Goal: Browse casually

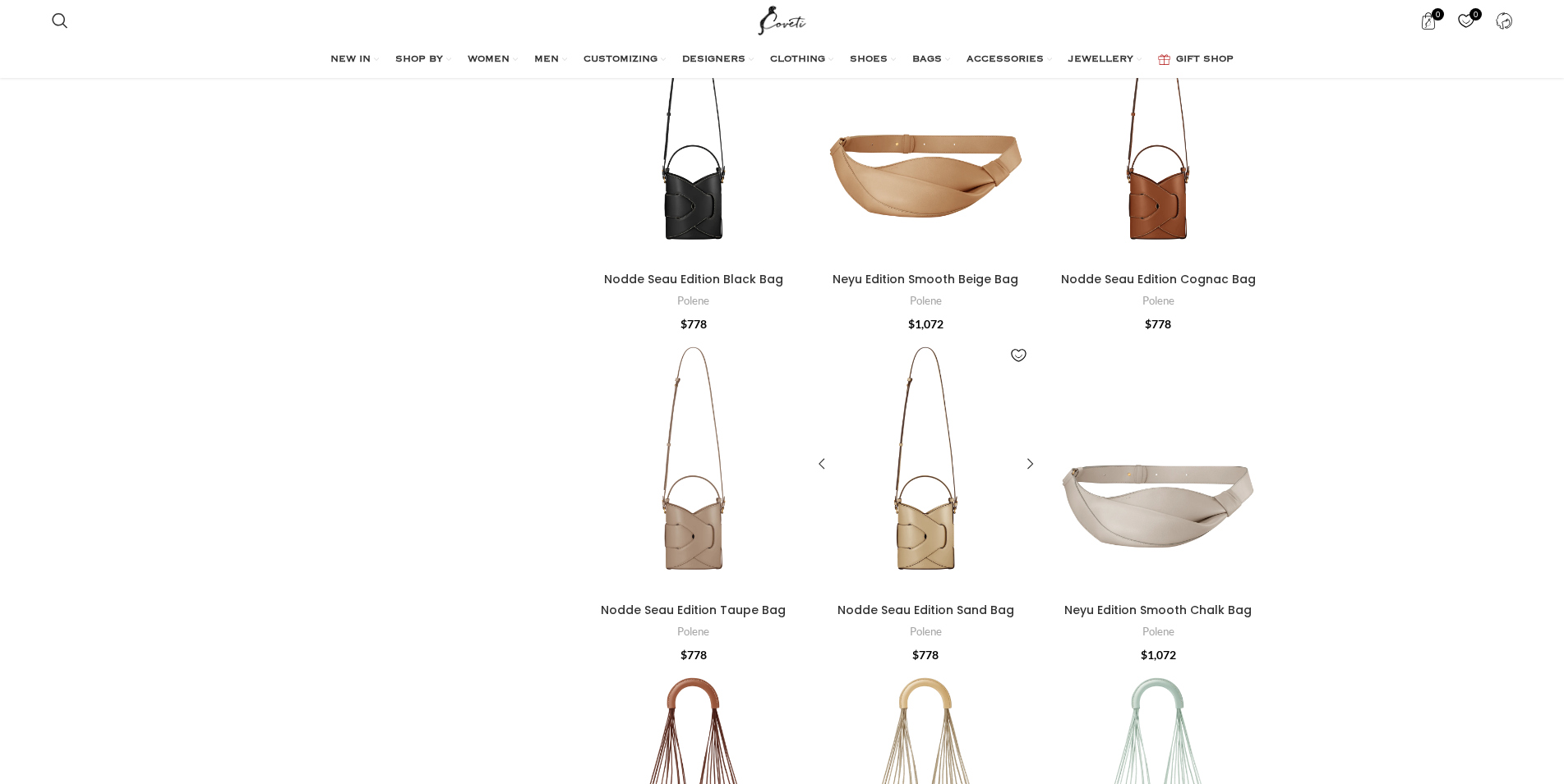
scroll to position [1005, 0]
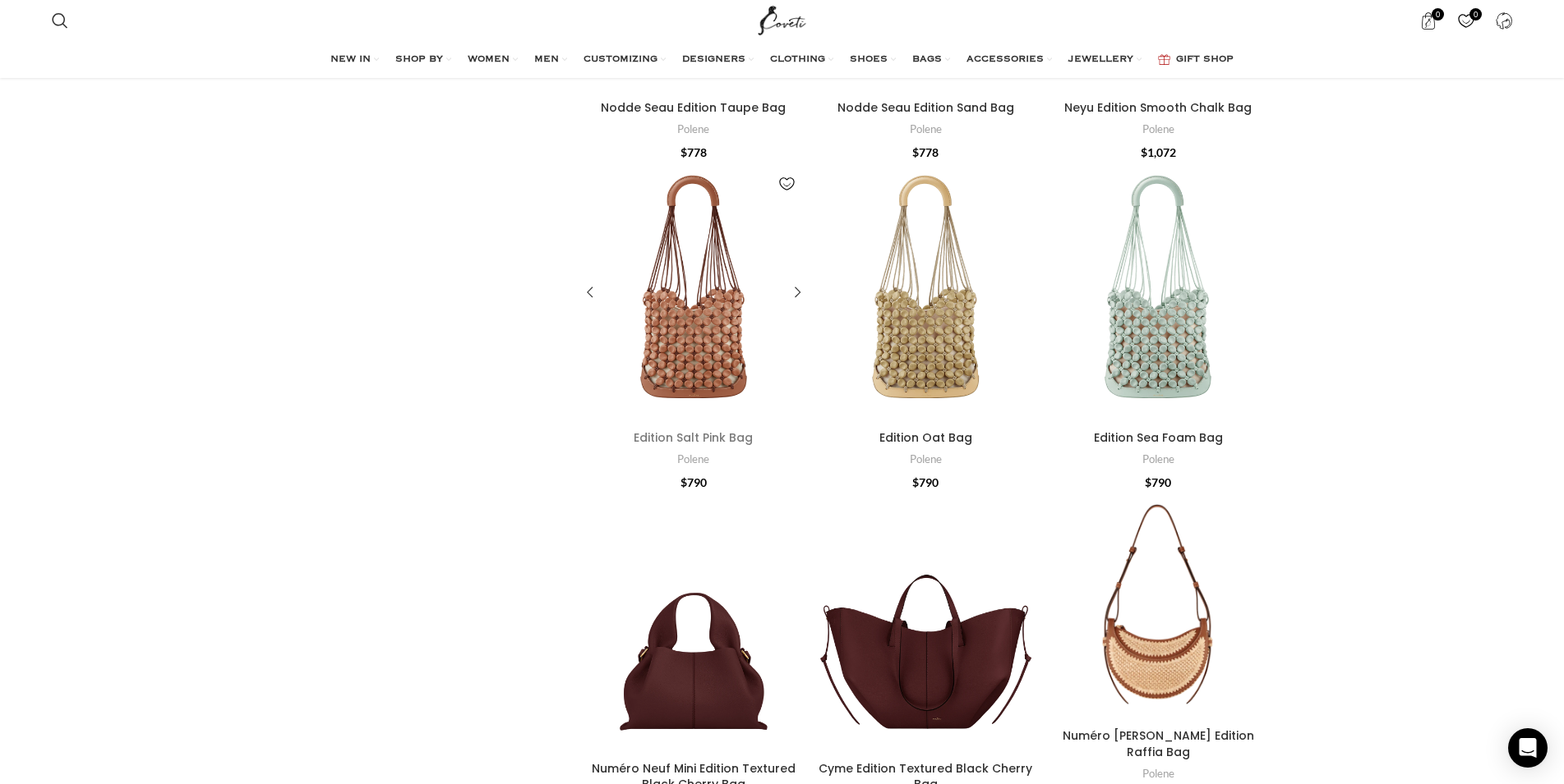
click at [732, 441] on link "Edition Salt Pink Bag" at bounding box center [693, 438] width 119 height 17
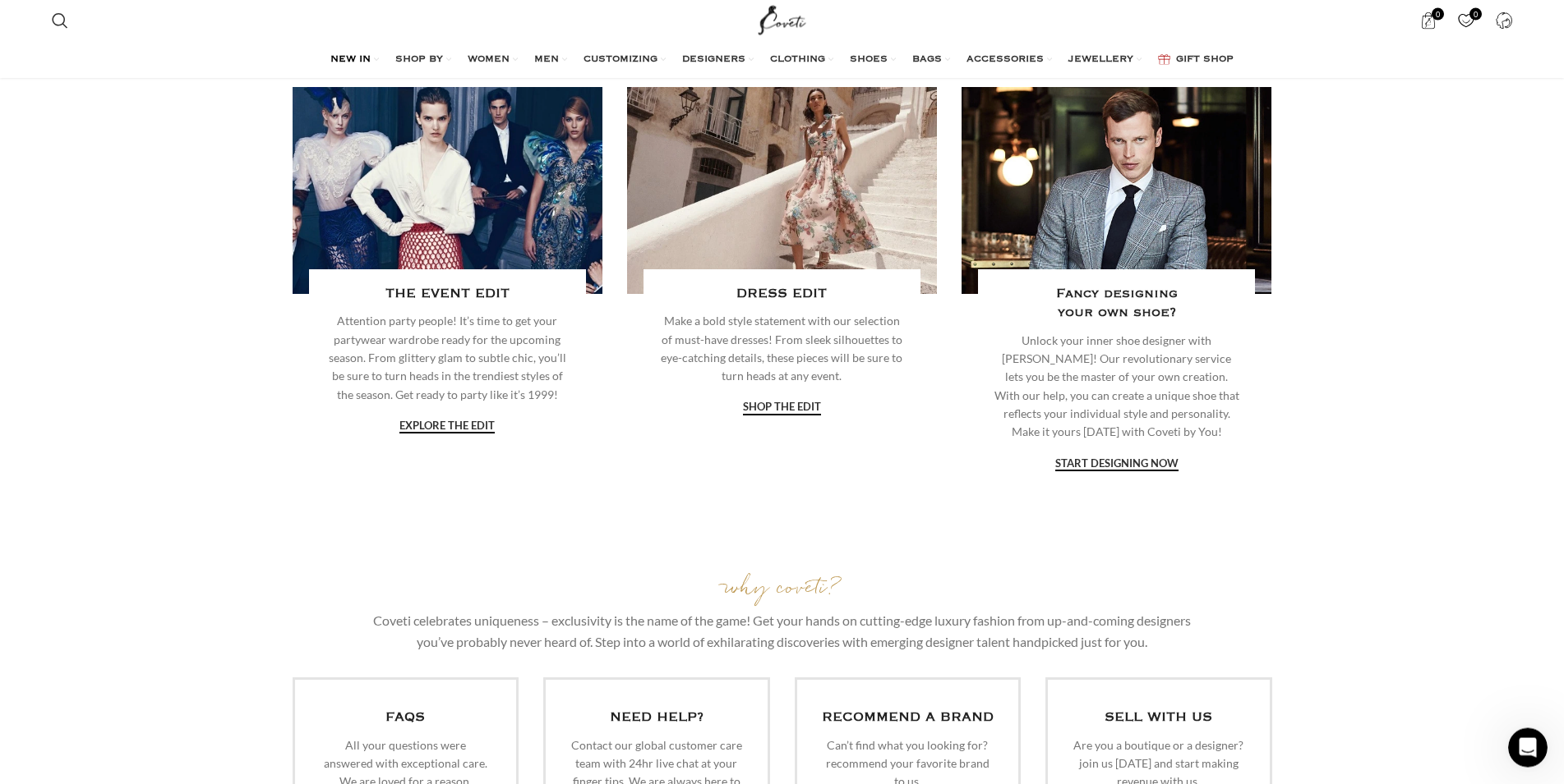
scroll to position [2677, 0]
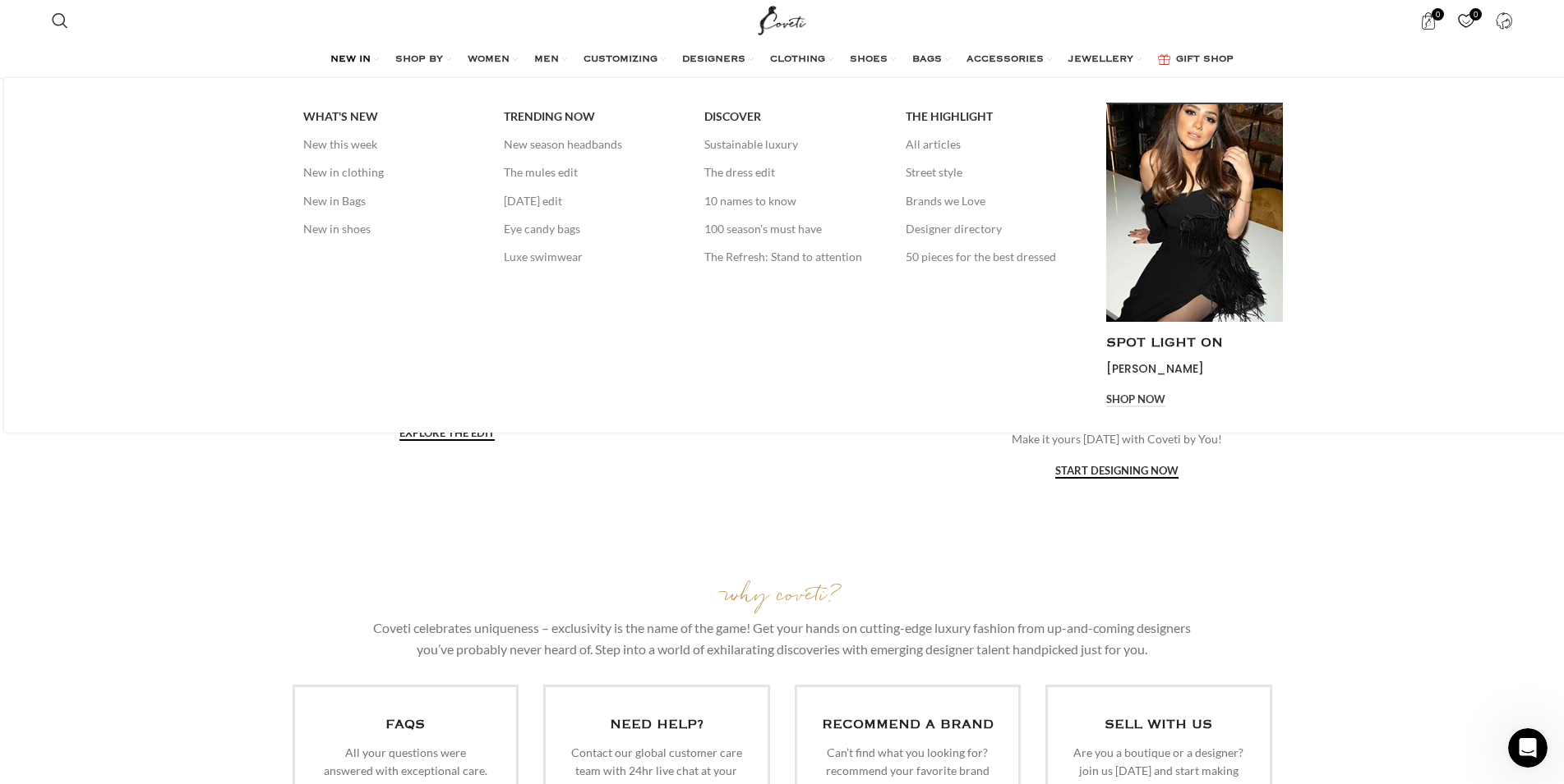
click at [331, 60] on span "NEW IN" at bounding box center [350, 60] width 41 height 13
click at [327, 139] on link "New this week" at bounding box center [391, 145] width 176 height 28
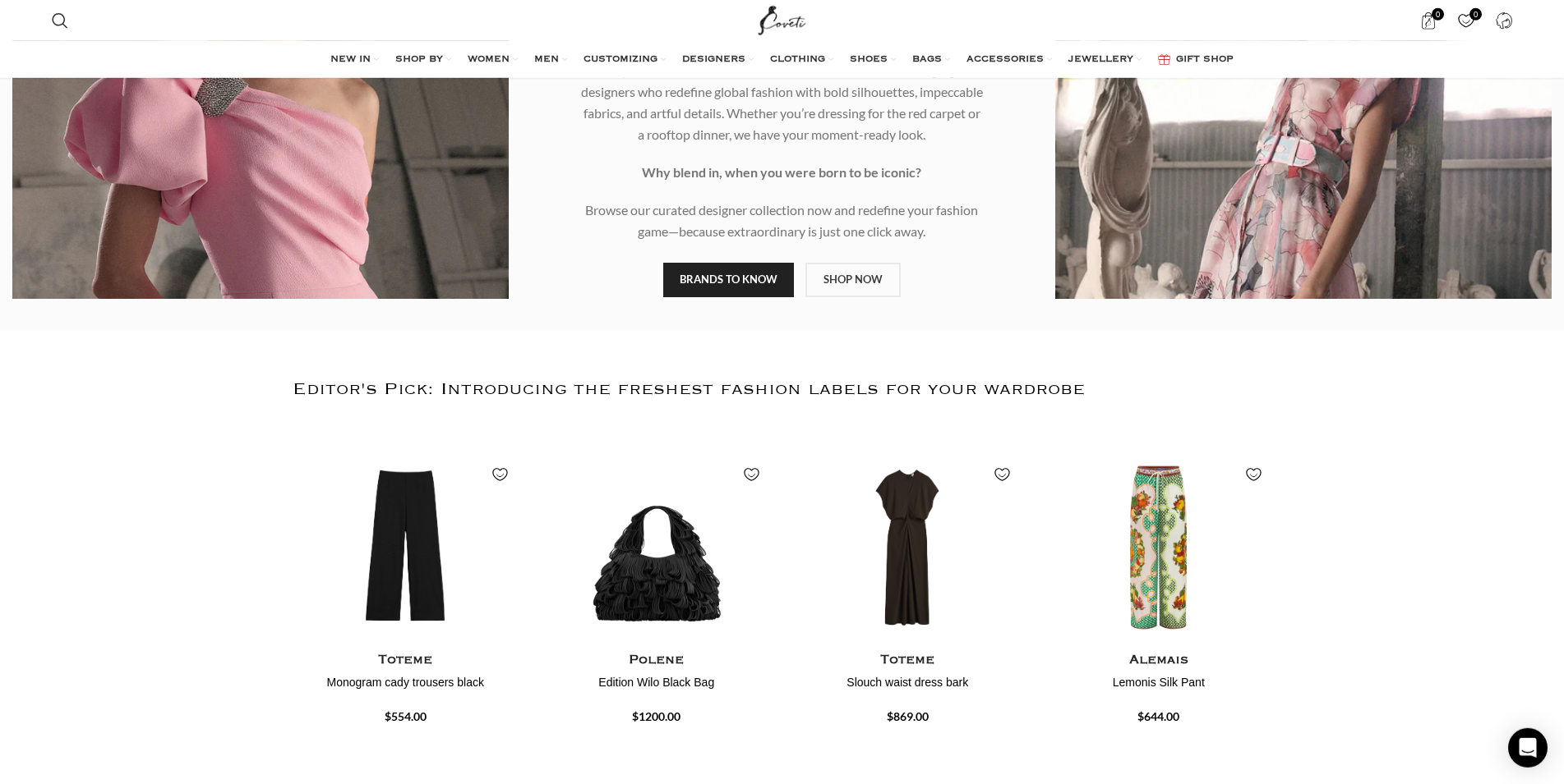
scroll to position [335, 0]
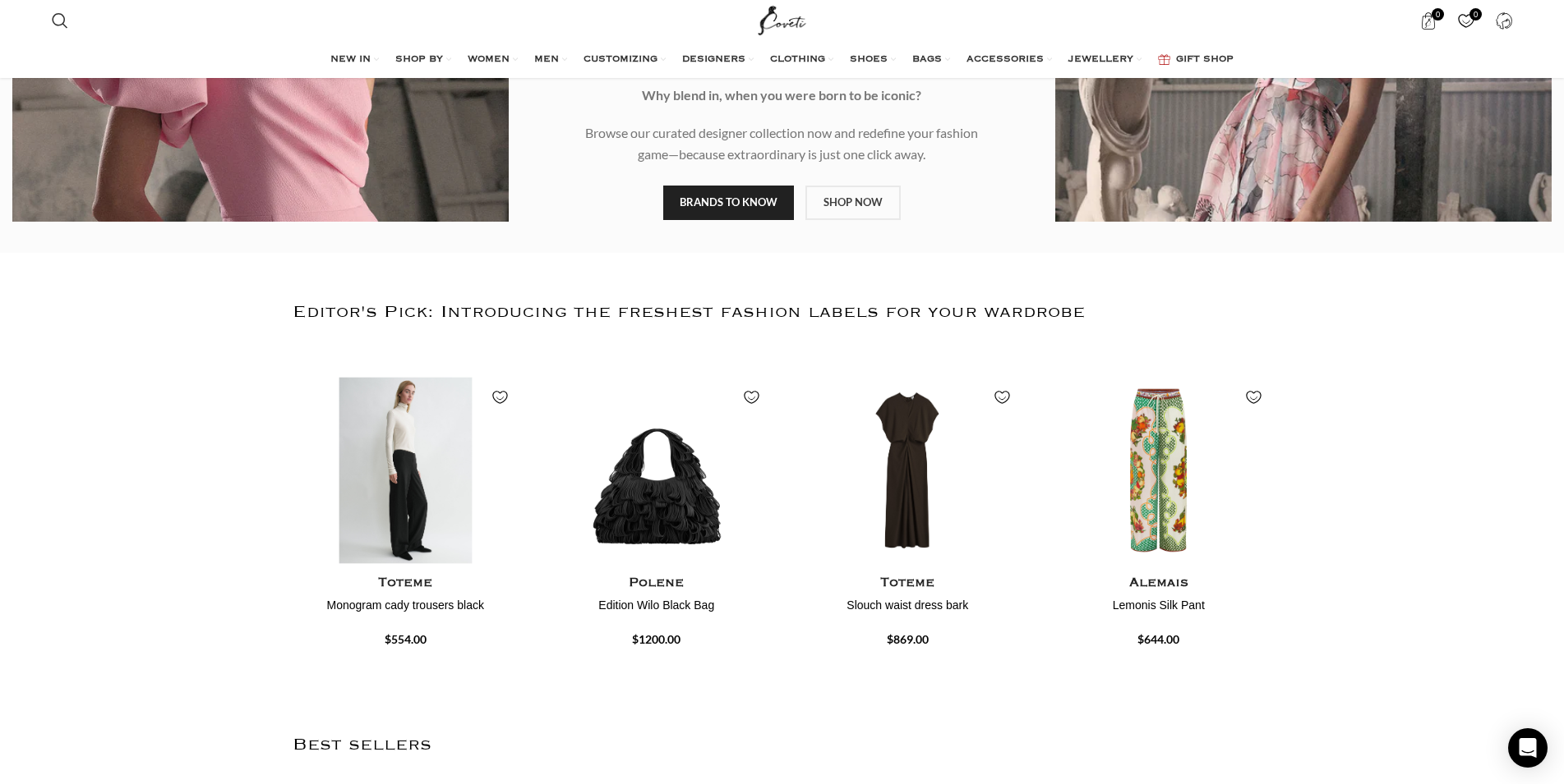
click at [399, 514] on img "1 / 4" at bounding box center [405, 470] width 233 height 203
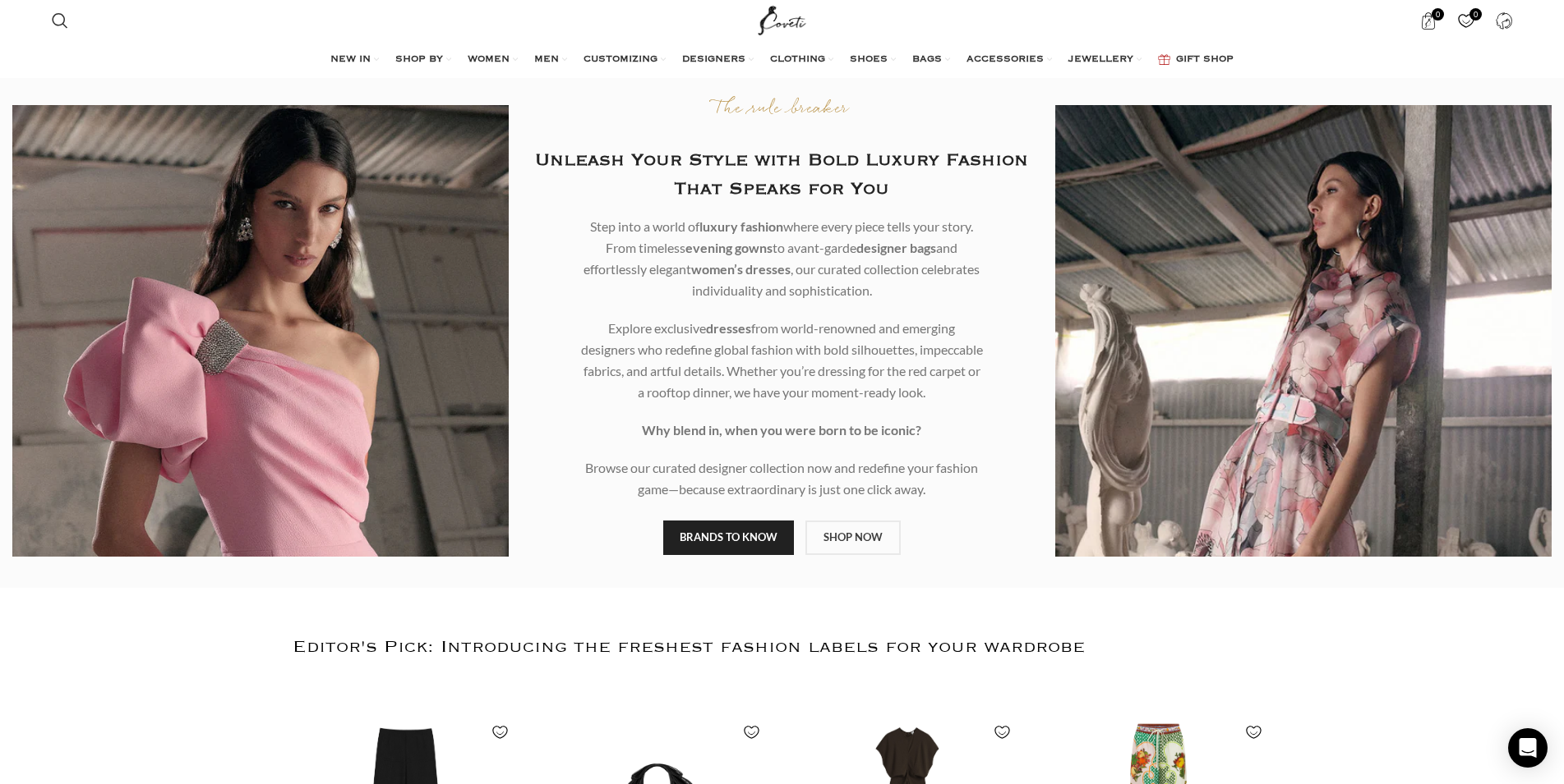
scroll to position [335, 0]
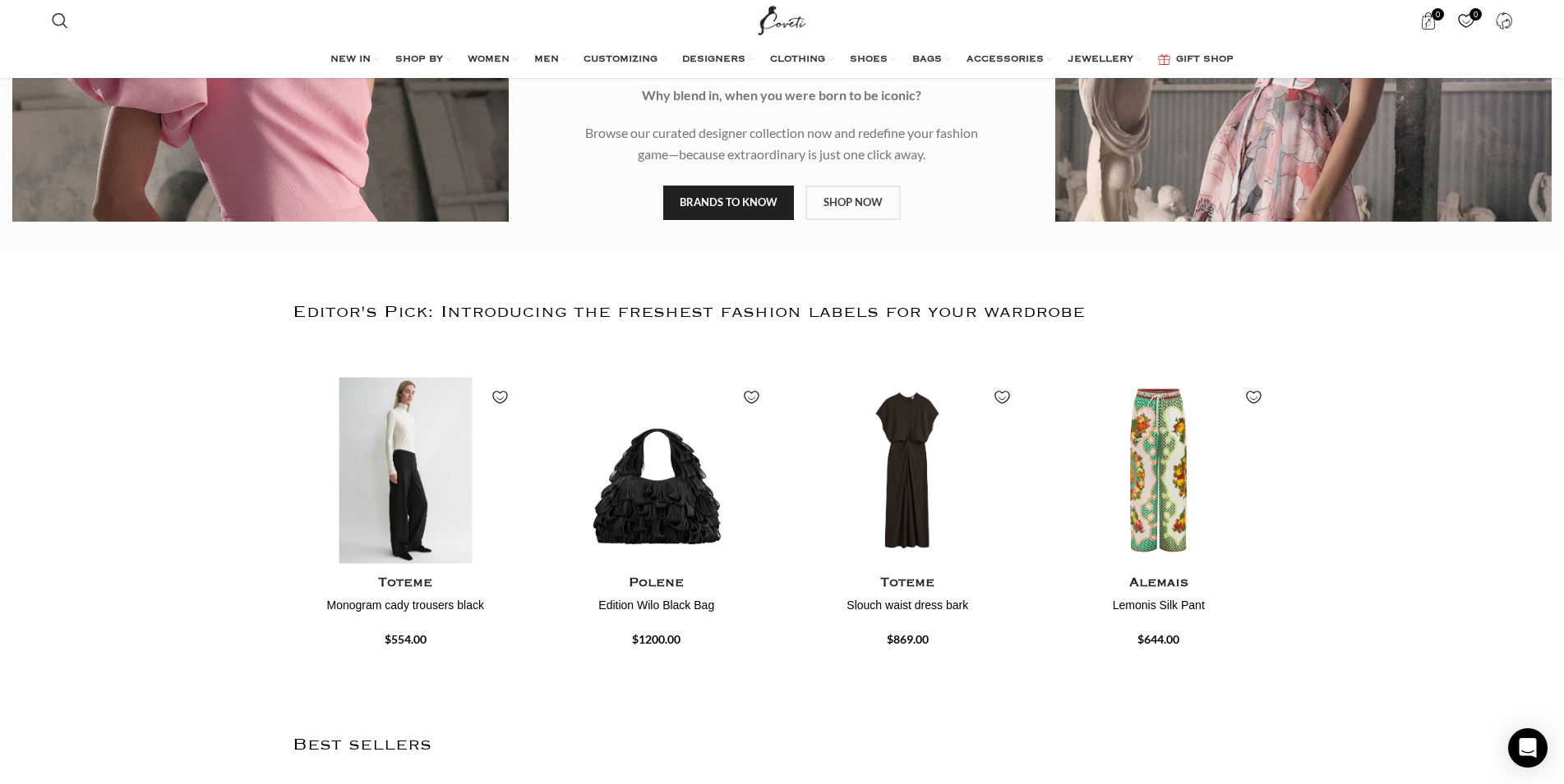
click at [387, 482] on img "1 / 4" at bounding box center [405, 470] width 233 height 203
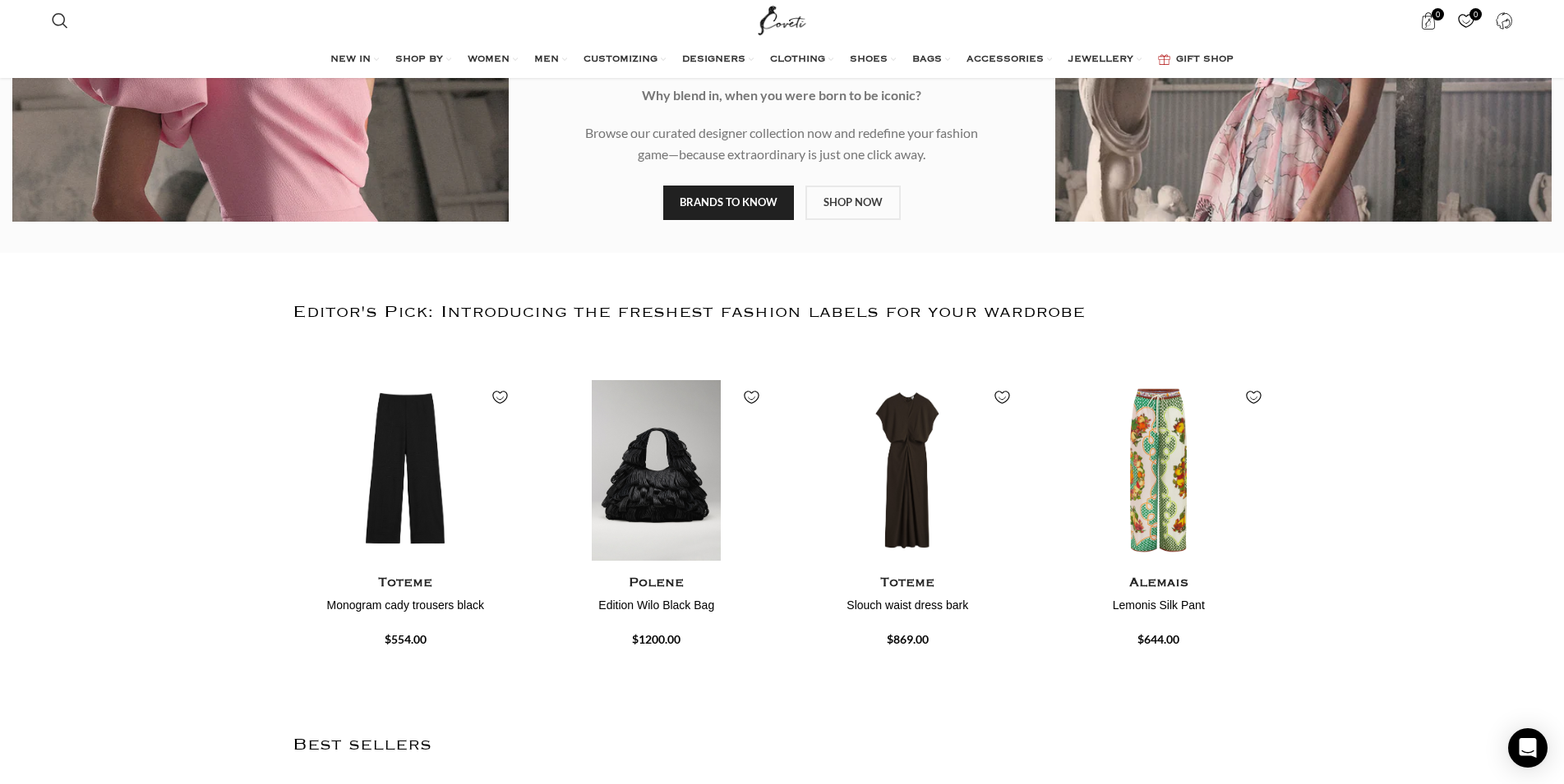
scroll to position [587, 0]
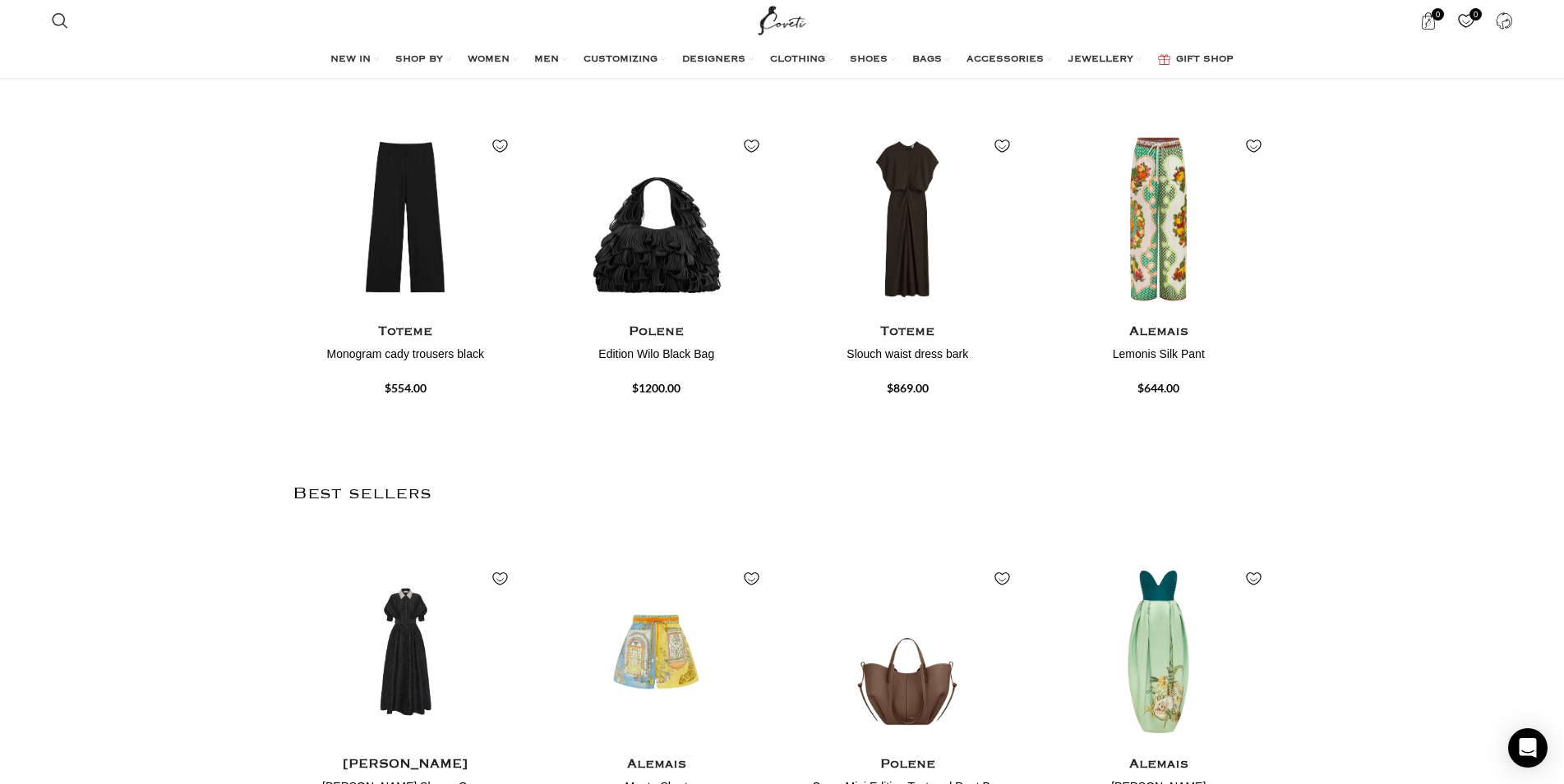
scroll to position [1005, 0]
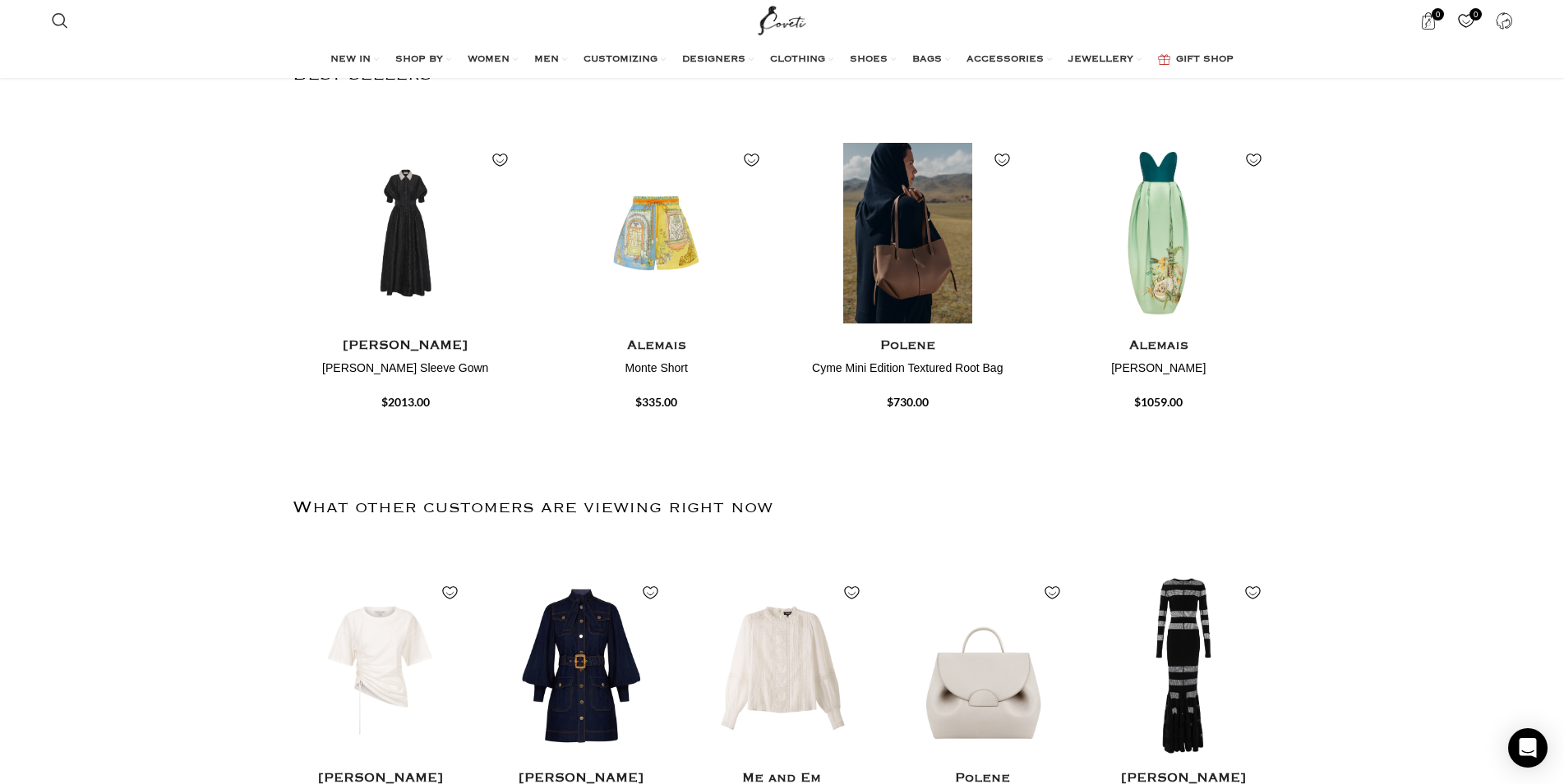
click at [902, 336] on link "Polene Cyme Mini Edition Textured Root Bag $730.00" at bounding box center [908, 372] width 226 height 79
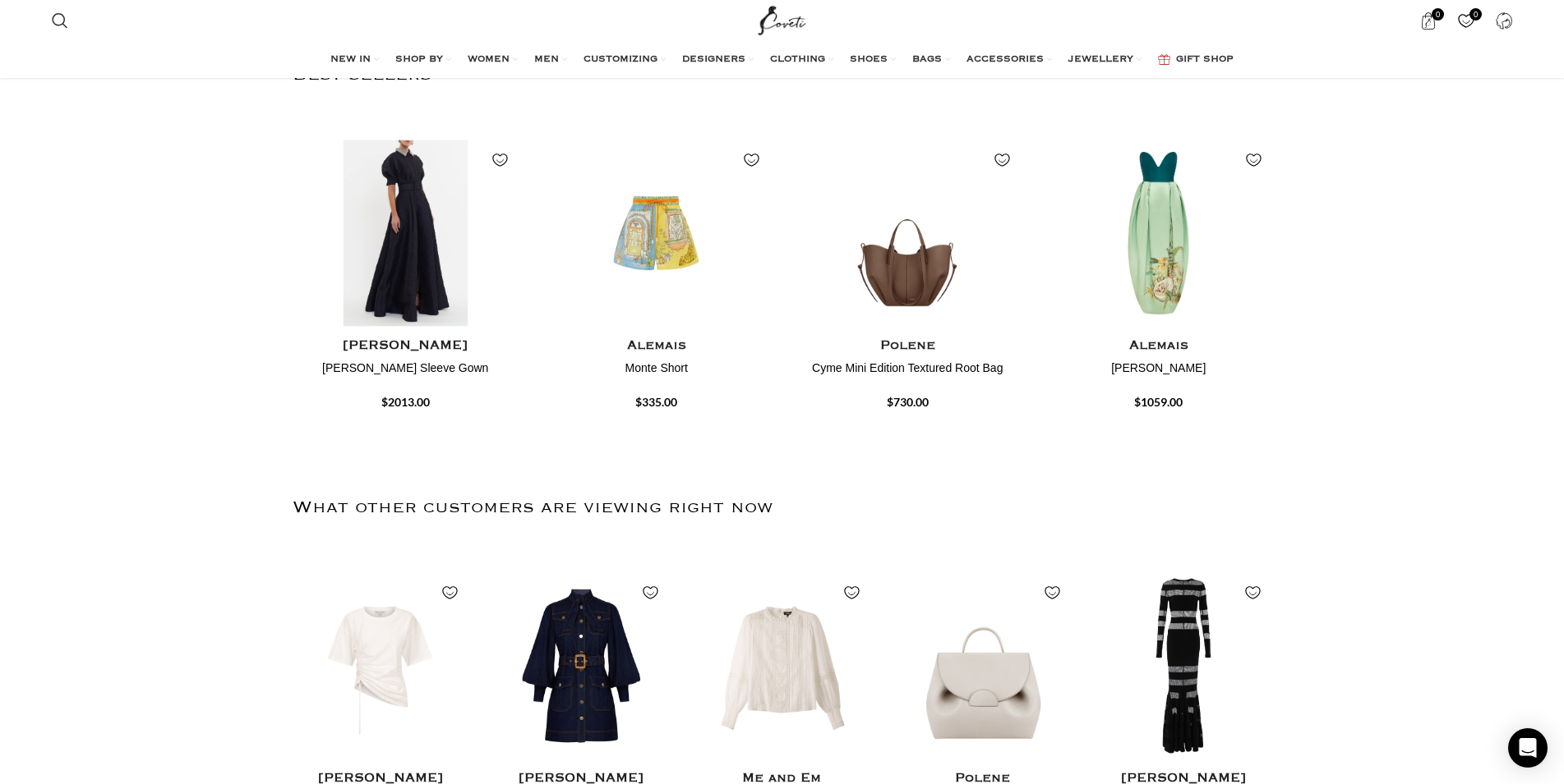
click at [451, 282] on img "1 / 4" at bounding box center [405, 234] width 233 height 203
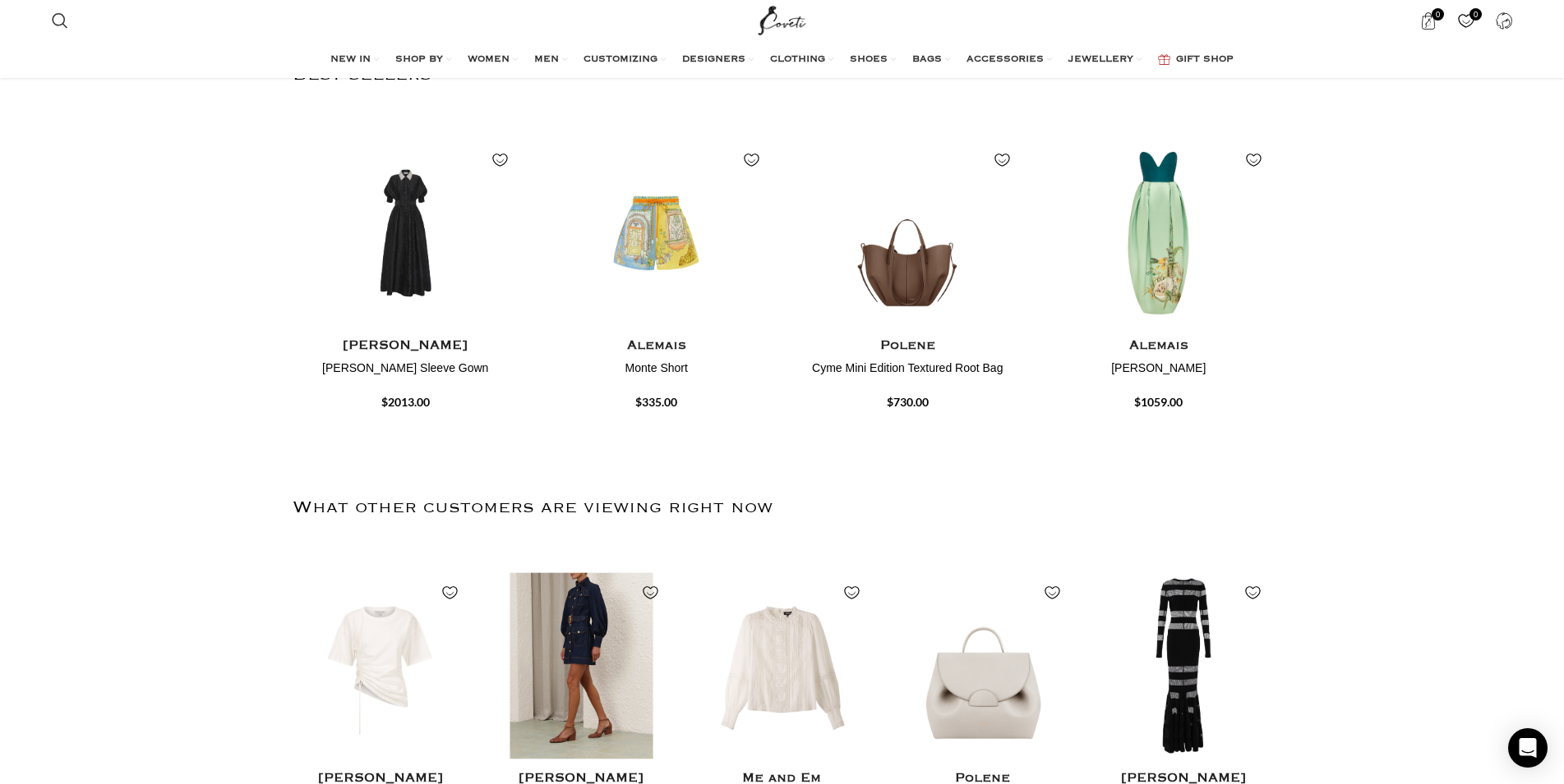
click at [557, 643] on img "2 / 20" at bounding box center [581, 667] width 182 height 203
